Goal: Manage account settings

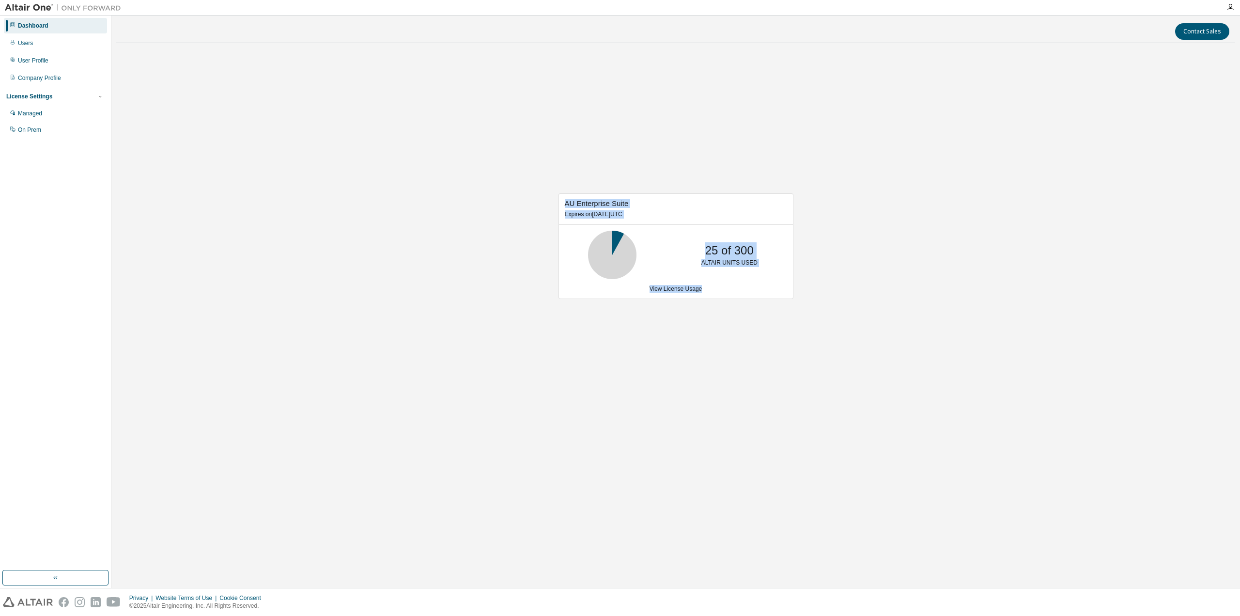
drag, startPoint x: 567, startPoint y: 203, endPoint x: 763, endPoint y: 286, distance: 213.4
click at [763, 286] on div "AU Enterprise Suite Expires on March 1, 2026 UTC 25 of 300 ALTAIR UNITS USED Vi…" at bounding box center [676, 246] width 235 height 106
click at [734, 321] on div "AU Enterprise Suite Expires on March 1, 2026 UTC 25 of 300 ALTAIR UNITS USED Vi…" at bounding box center [675, 251] width 1119 height 400
click at [1090, 226] on div "AU Enterprise Suite Expires on March 1, 2026 UTC 25 of 300 ALTAIR UNITS USED Vi…" at bounding box center [675, 251] width 1119 height 400
drag, startPoint x: 731, startPoint y: 251, endPoint x: 758, endPoint y: 269, distance: 31.8
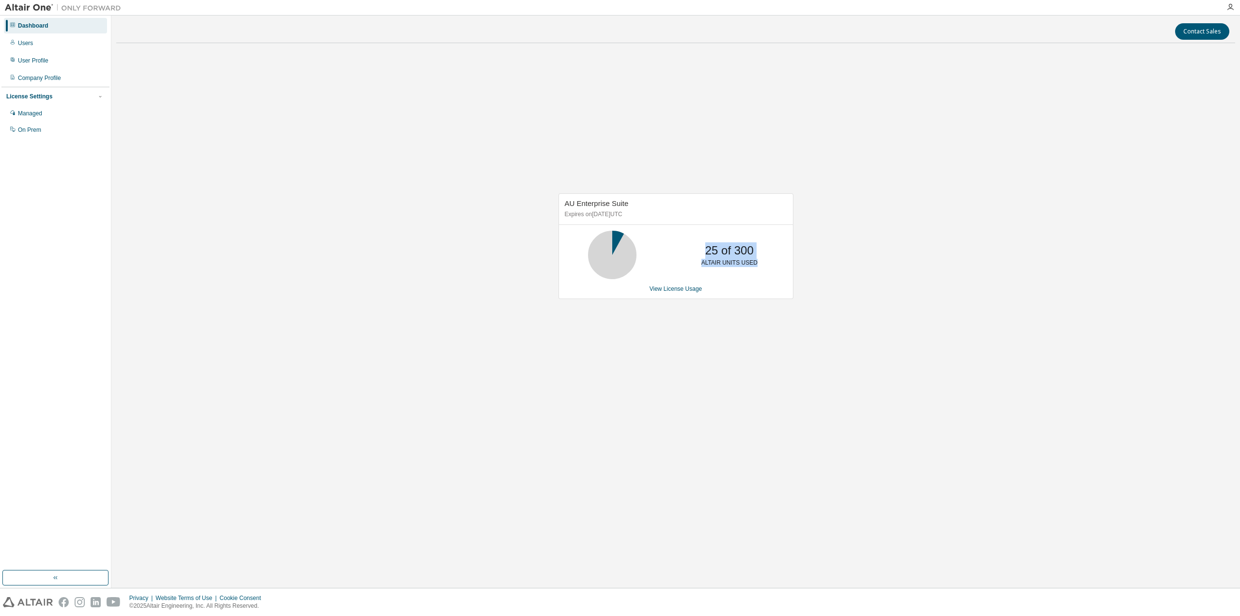
click at [758, 269] on div "25 of 300 ALTAIR UNITS USED" at bounding box center [730, 255] width 78 height 48
click at [743, 326] on div "AU Enterprise Suite Expires on March 1, 2026 UTC 25 of 300 ALTAIR UNITS USED Vi…" at bounding box center [675, 251] width 1119 height 400
